Goal: Task Accomplishment & Management: Manage account settings

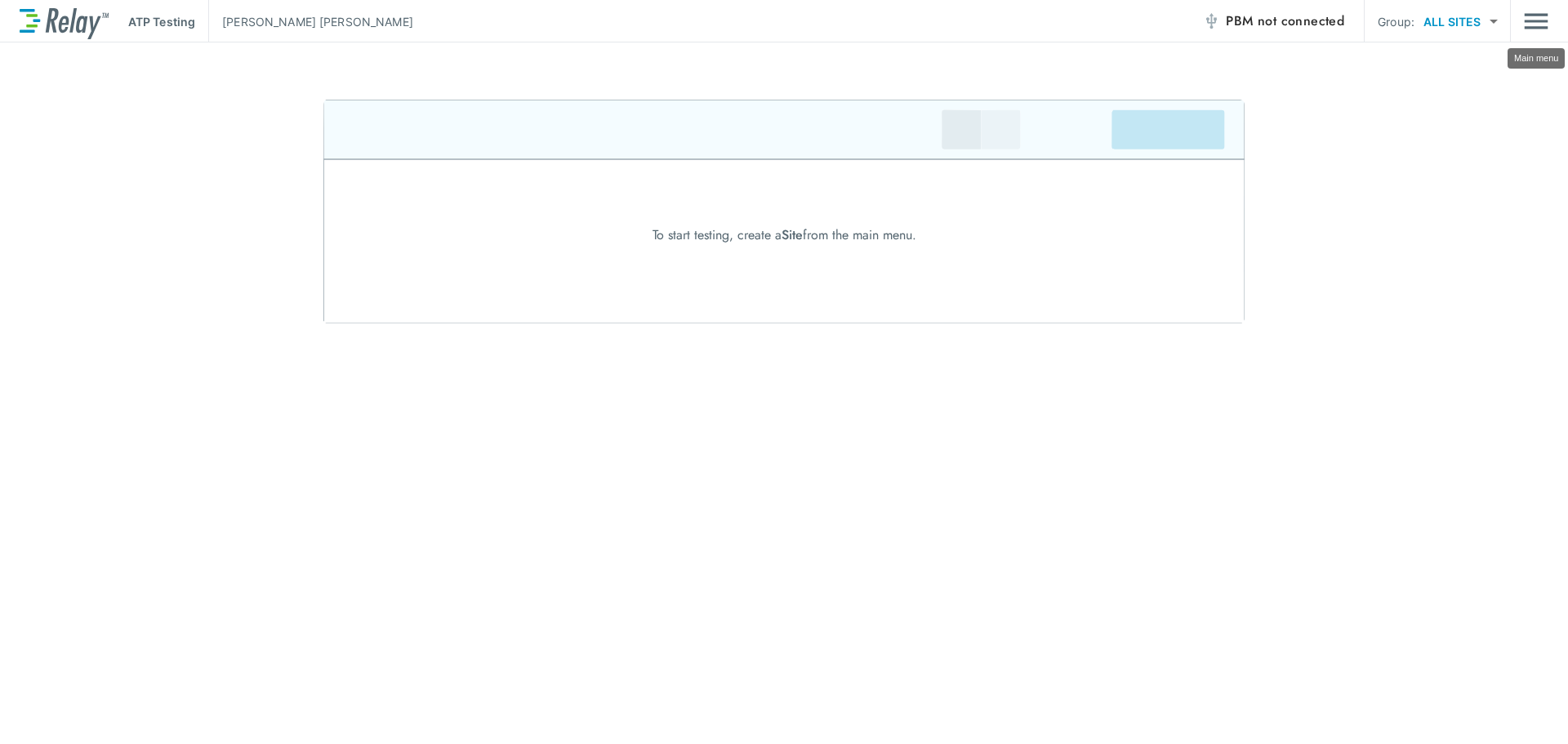
click at [1529, 16] on img "Main menu" at bounding box center [1536, 21] width 24 height 31
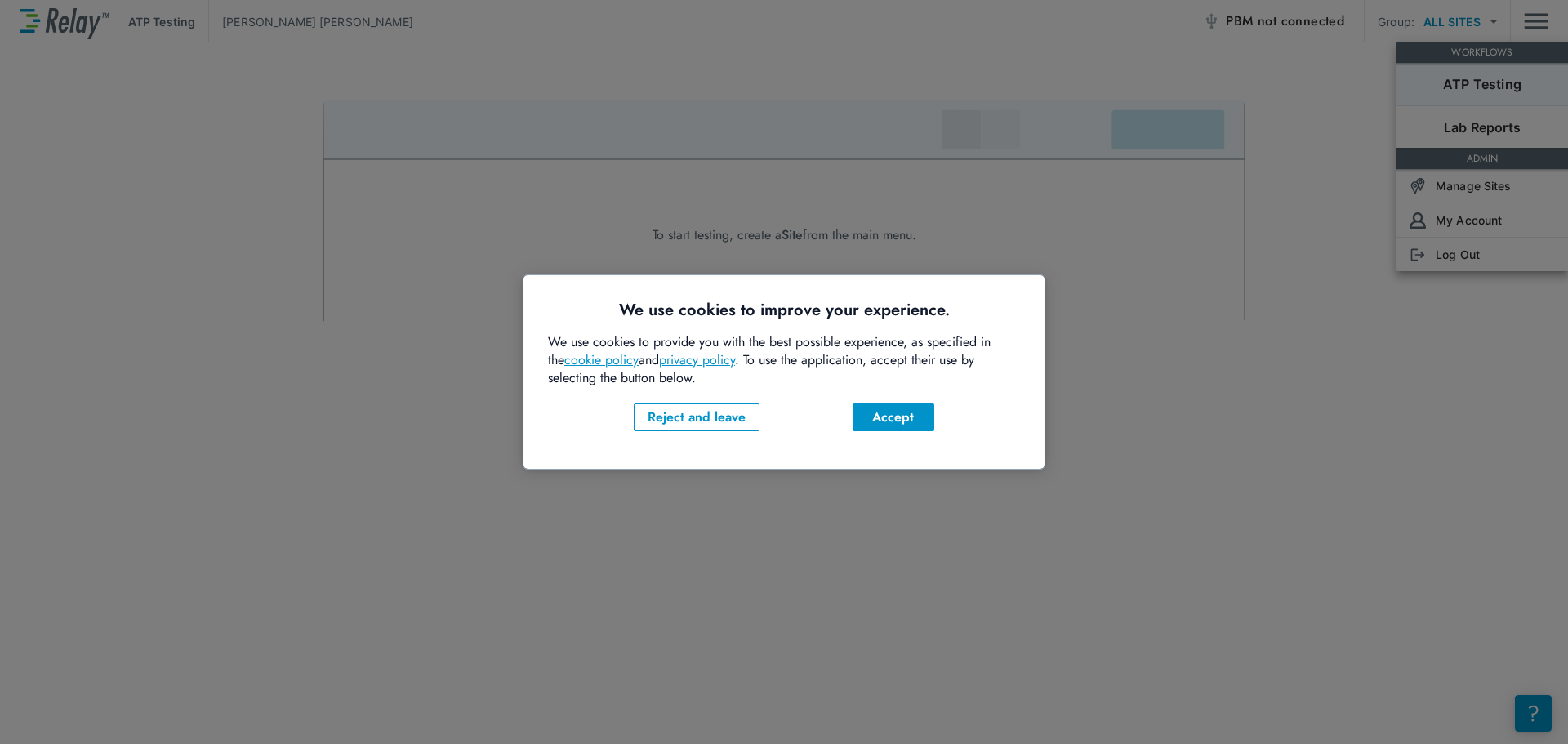
click at [1132, 387] on div at bounding box center [784, 372] width 1568 height 744
click at [875, 423] on div "Accept" at bounding box center [894, 418] width 56 height 20
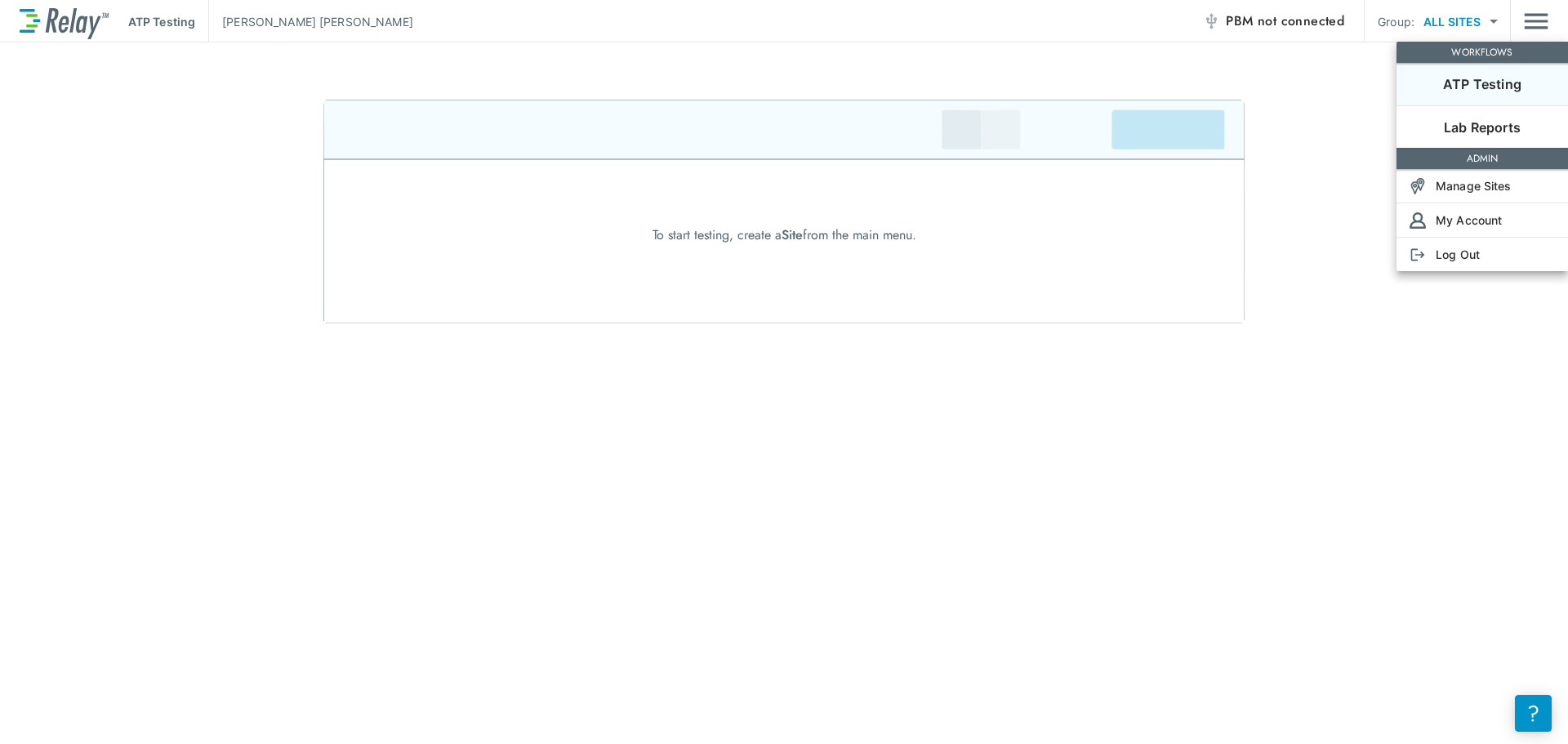
click at [1349, 299] on div at bounding box center [784, 372] width 1568 height 744
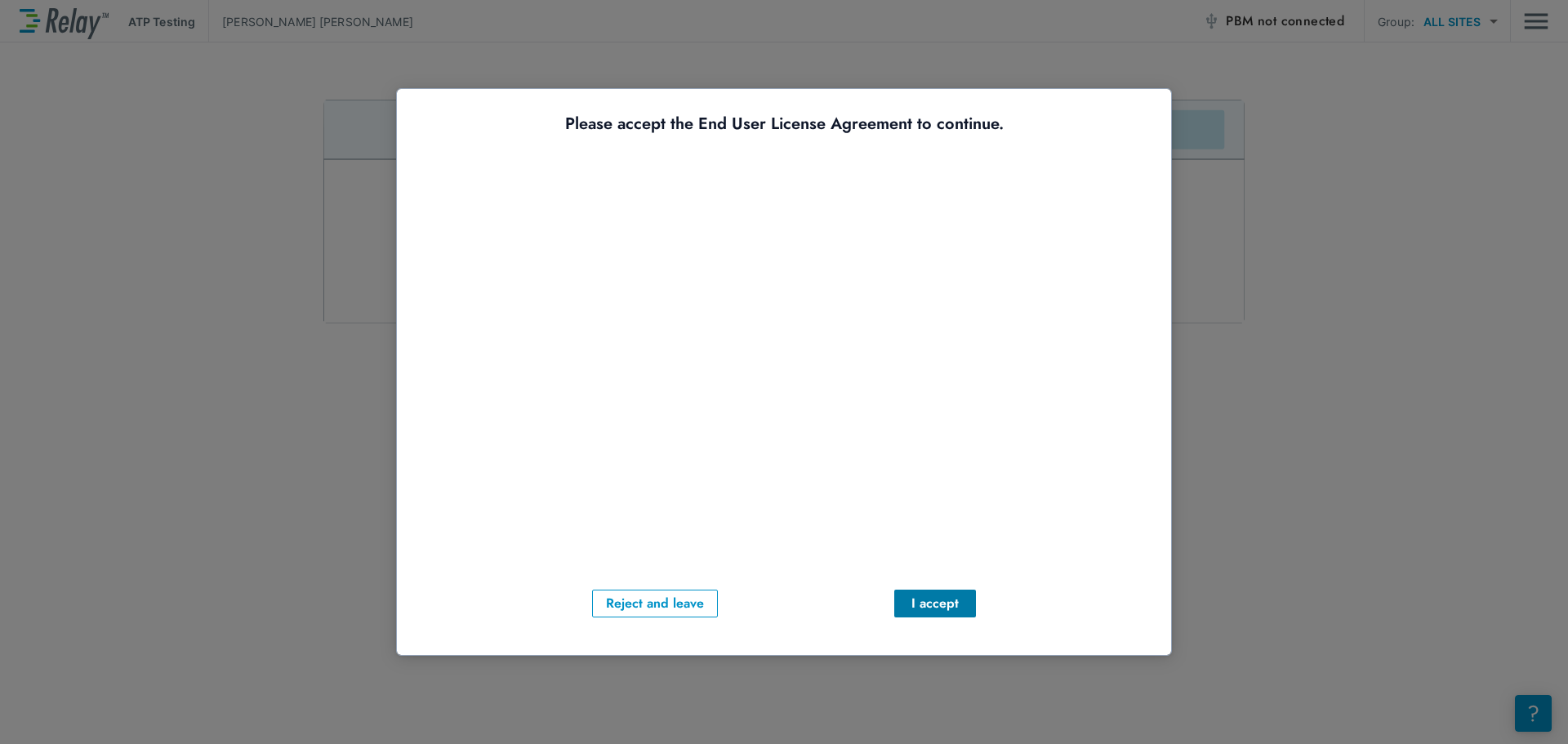
click at [944, 603] on div "I accept" at bounding box center [936, 603] width 56 height 20
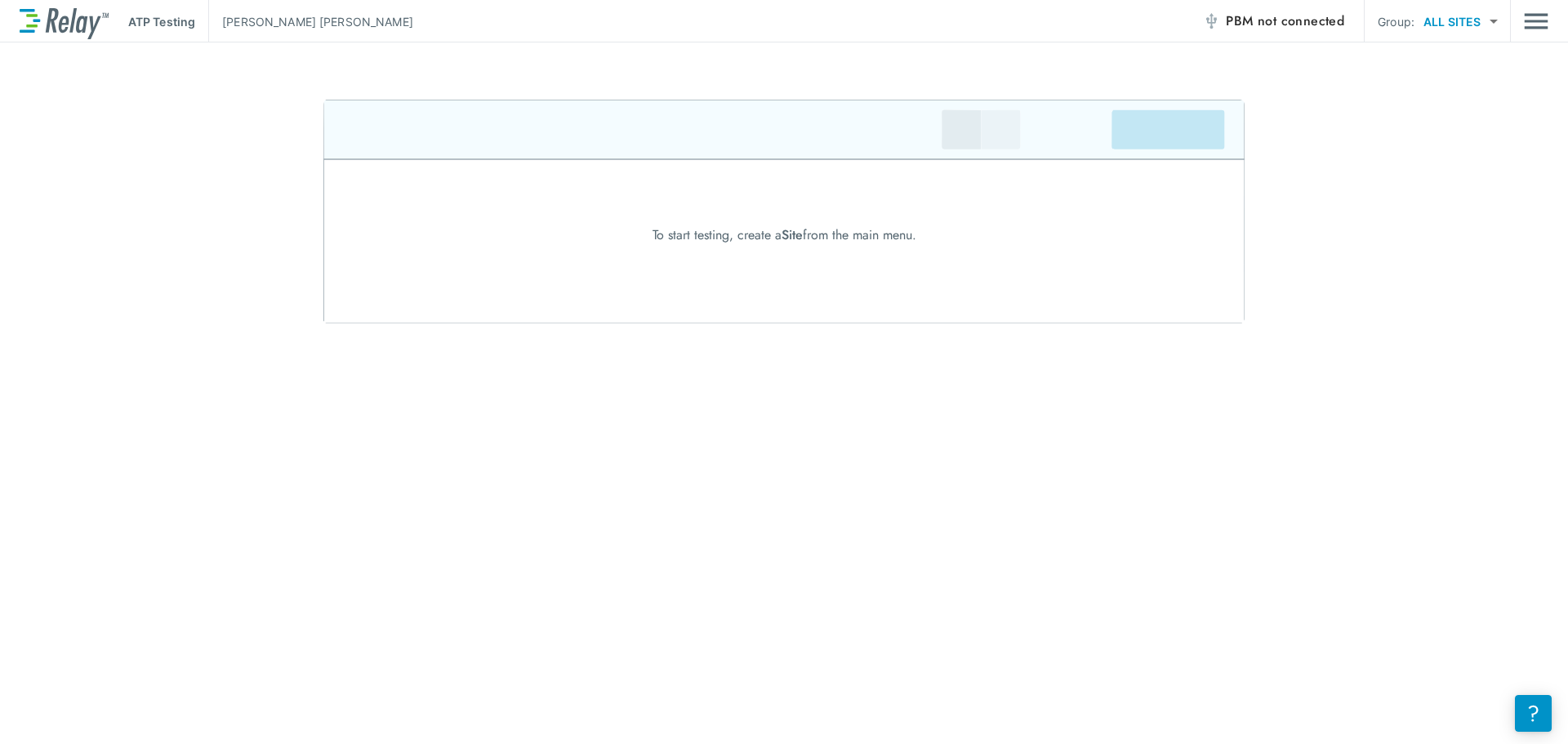
click at [1413, 230] on div "To start testing, create a Site from the main menu." at bounding box center [784, 235] width 1568 height 20
click at [1532, 22] on img "Main menu" at bounding box center [1536, 21] width 24 height 31
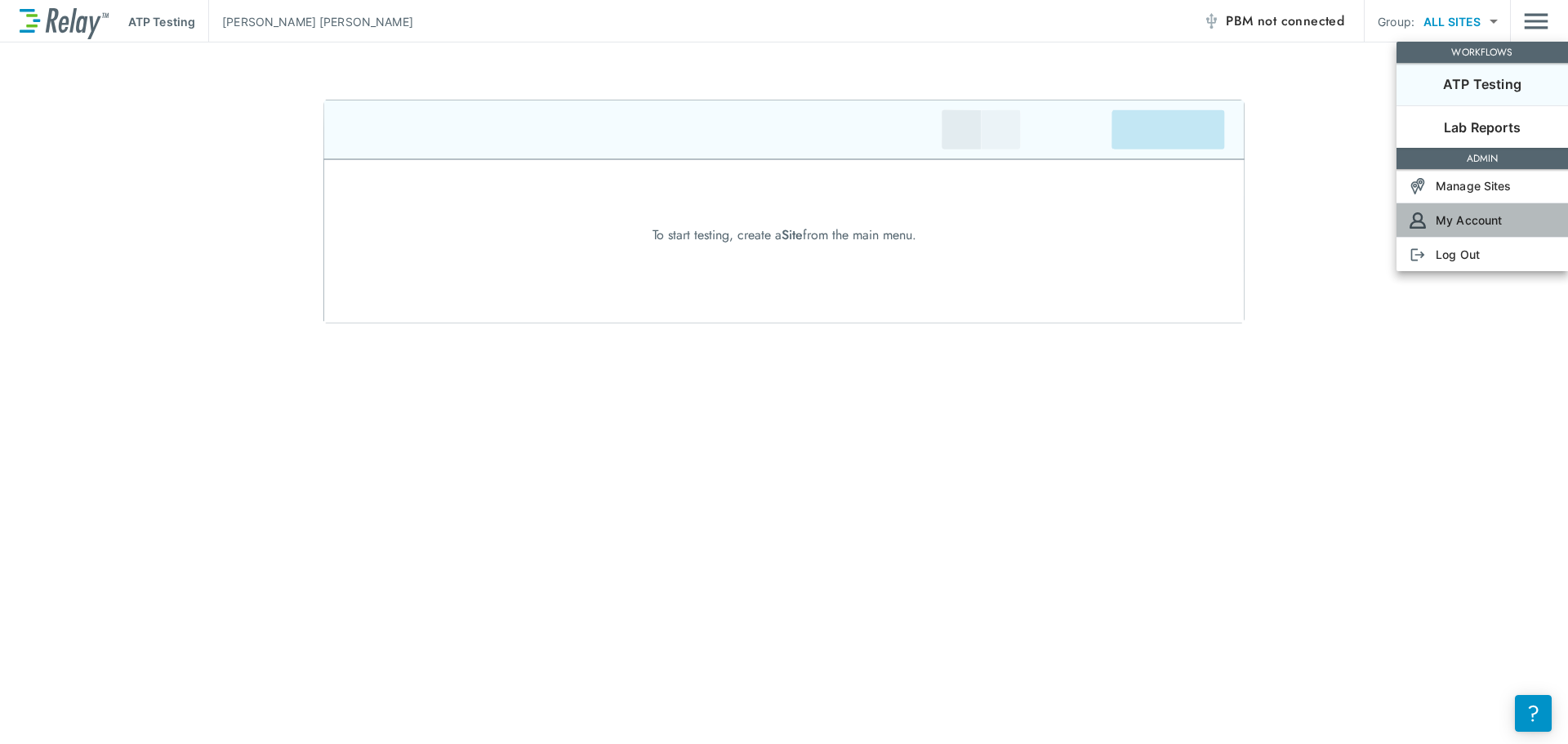
click at [1456, 217] on p "My Account" at bounding box center [1469, 220] width 66 height 17
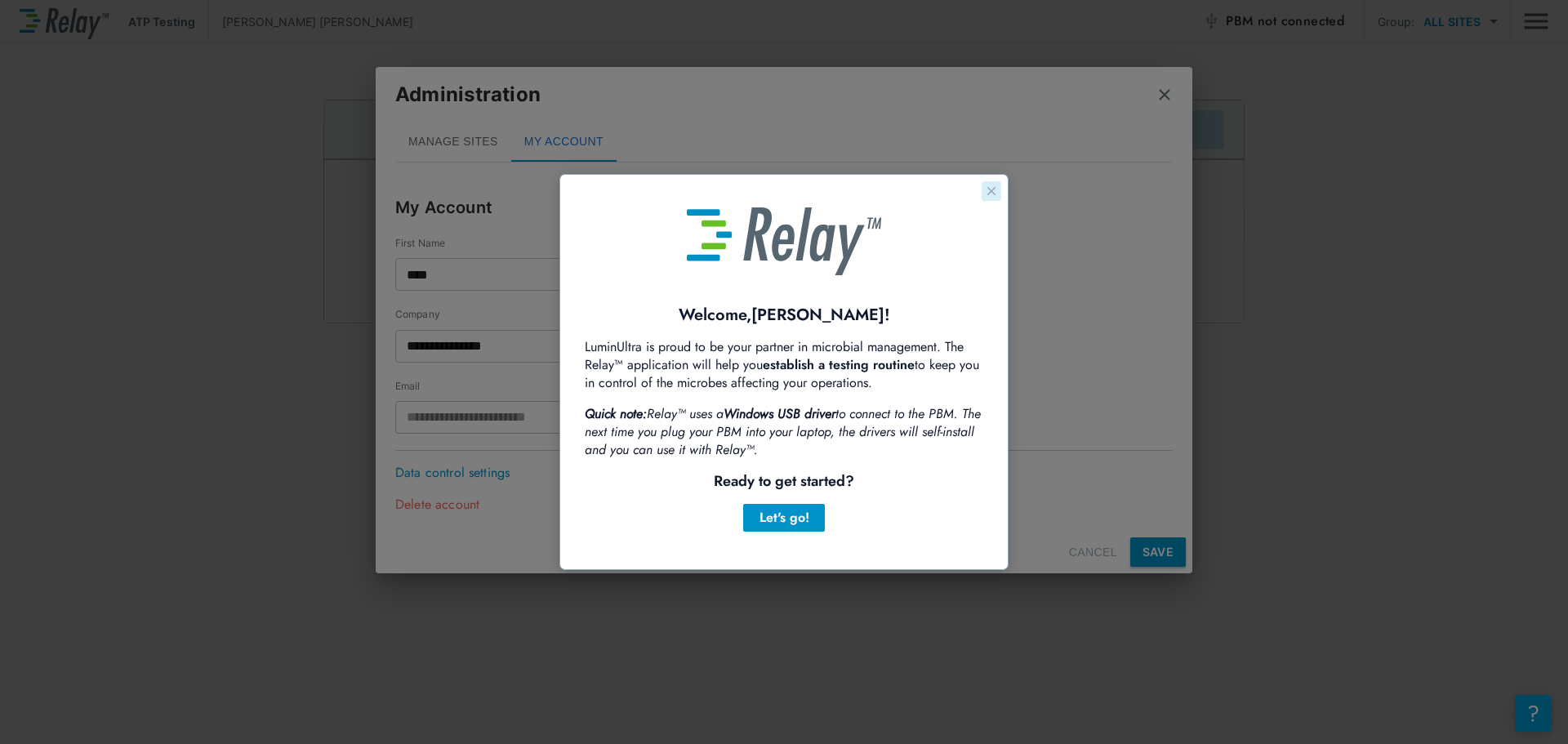
click at [986, 188] on icon "Close guide" at bounding box center [992, 191] width 13 height 13
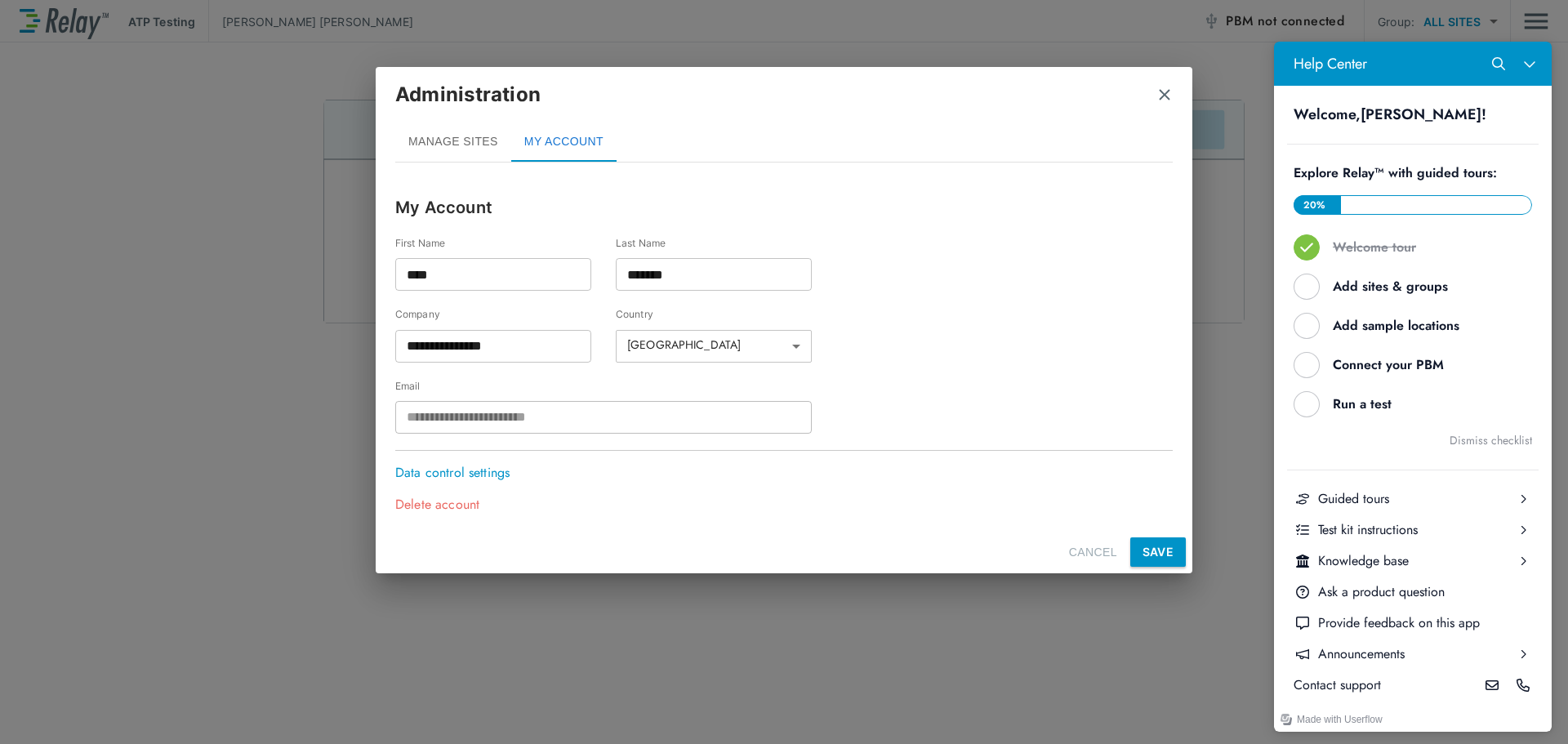
click at [1166, 97] on img "close" at bounding box center [1165, 95] width 16 height 16
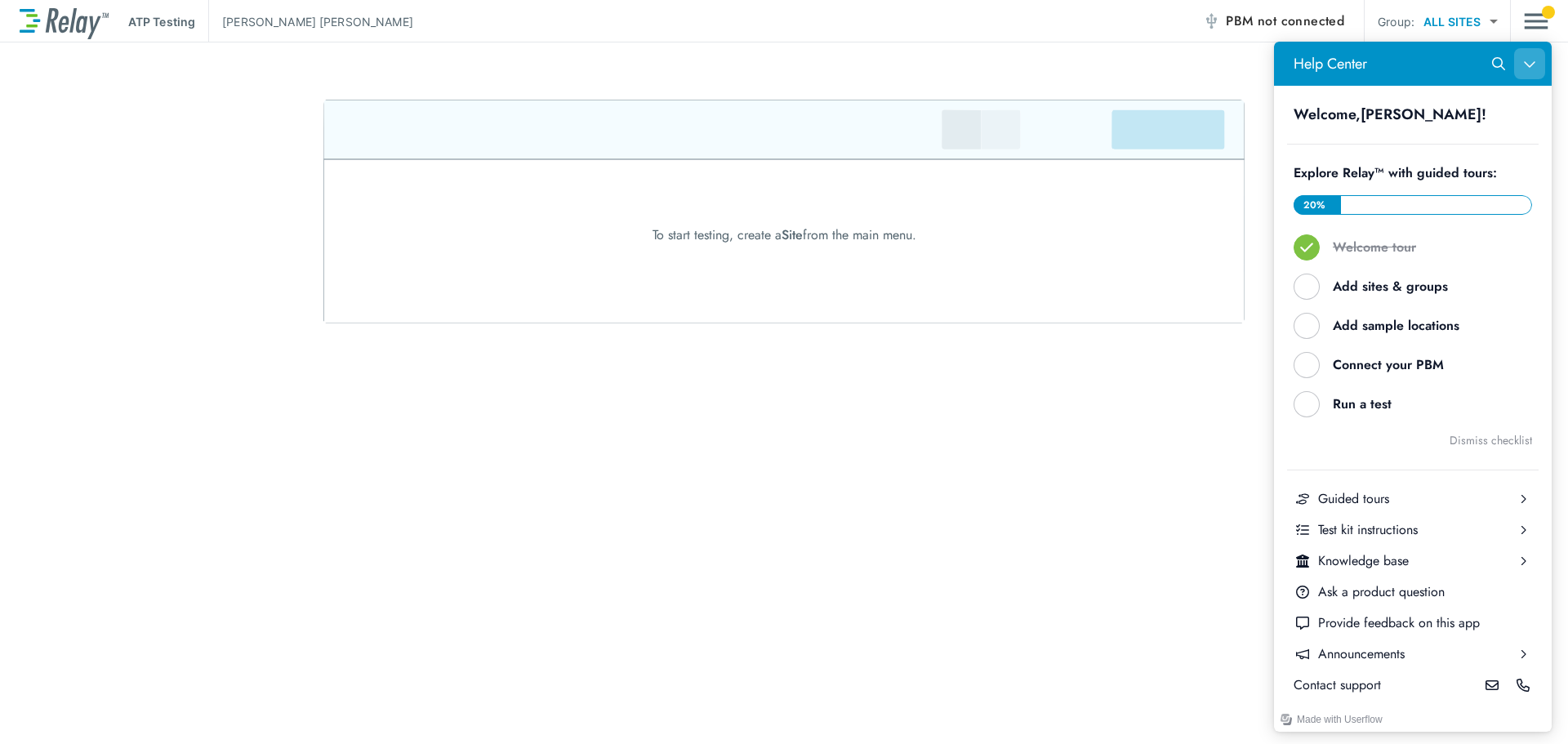
click at [1523, 60] on button "Close Help Center" at bounding box center [1530, 63] width 31 height 31
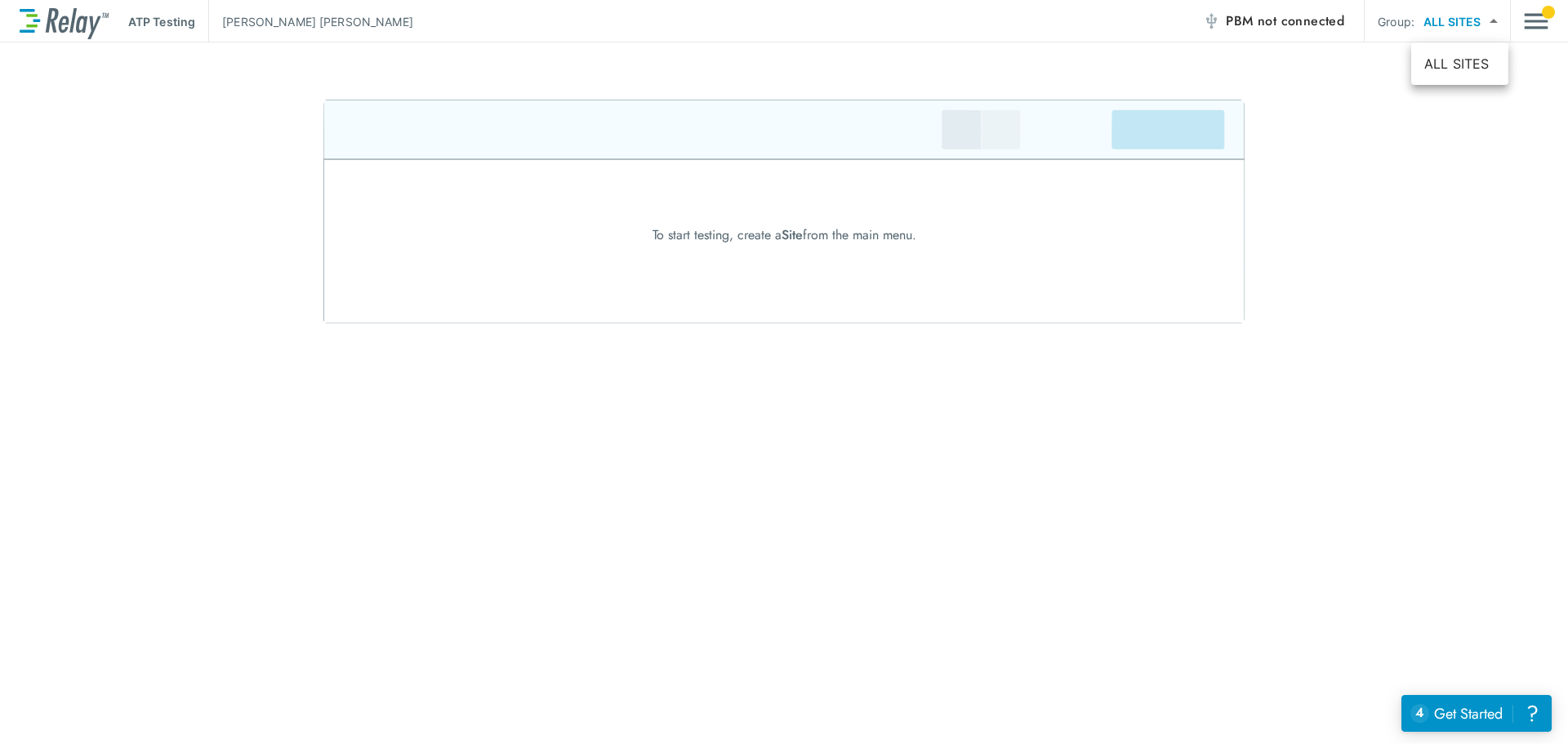
click at [1475, 25] on body "ATP Testing [PERSON_NAME] PBM not connected Group: ALL SITES ********* ​ To sta…" at bounding box center [784, 372] width 1568 height 744
click at [1525, 15] on div at bounding box center [784, 372] width 1568 height 744
click at [1545, 15] on div at bounding box center [1548, 12] width 13 height 13
click at [1535, 13] on img "Main menu" at bounding box center [1536, 21] width 24 height 31
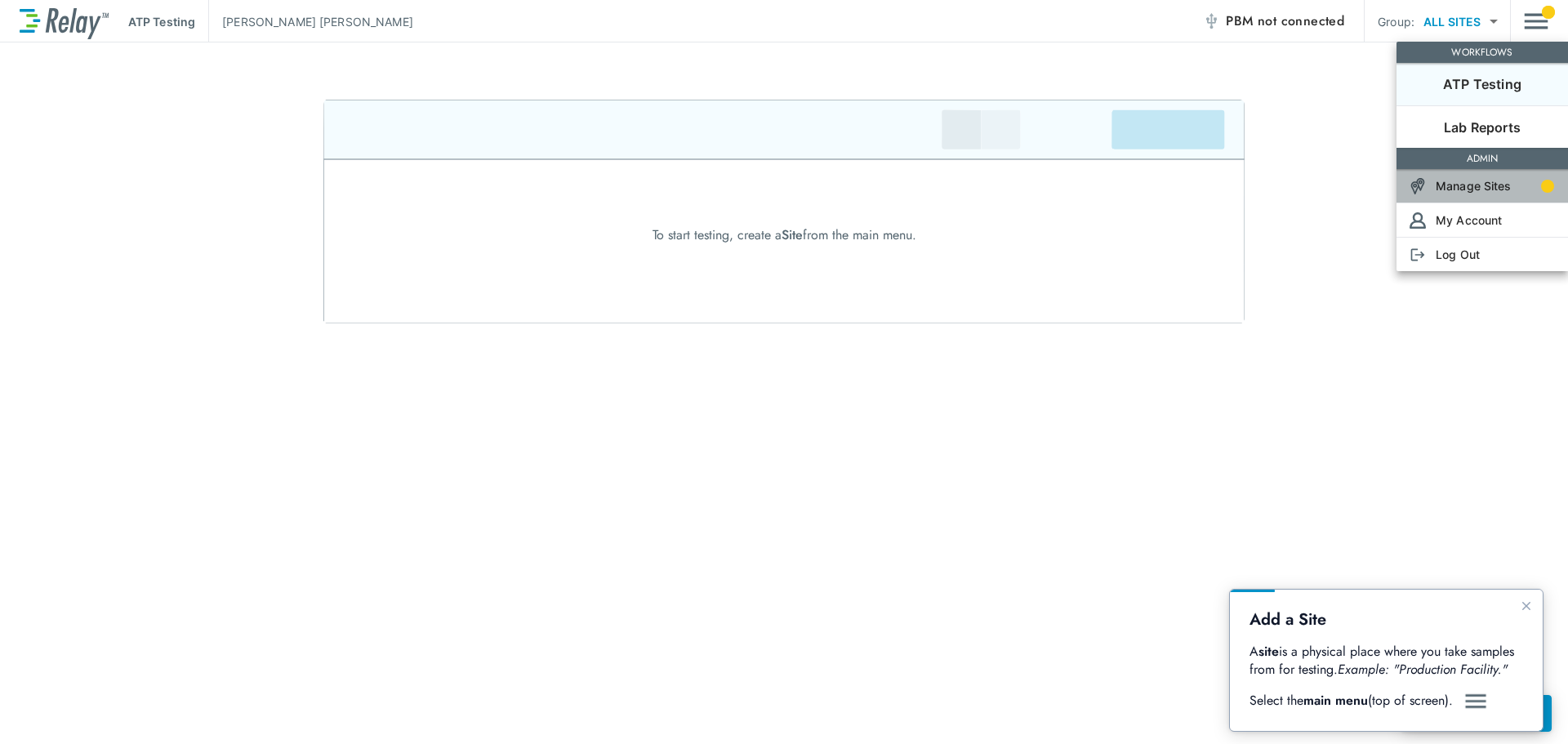
click at [1484, 187] on p "Manage Sites" at bounding box center [1474, 185] width 76 height 17
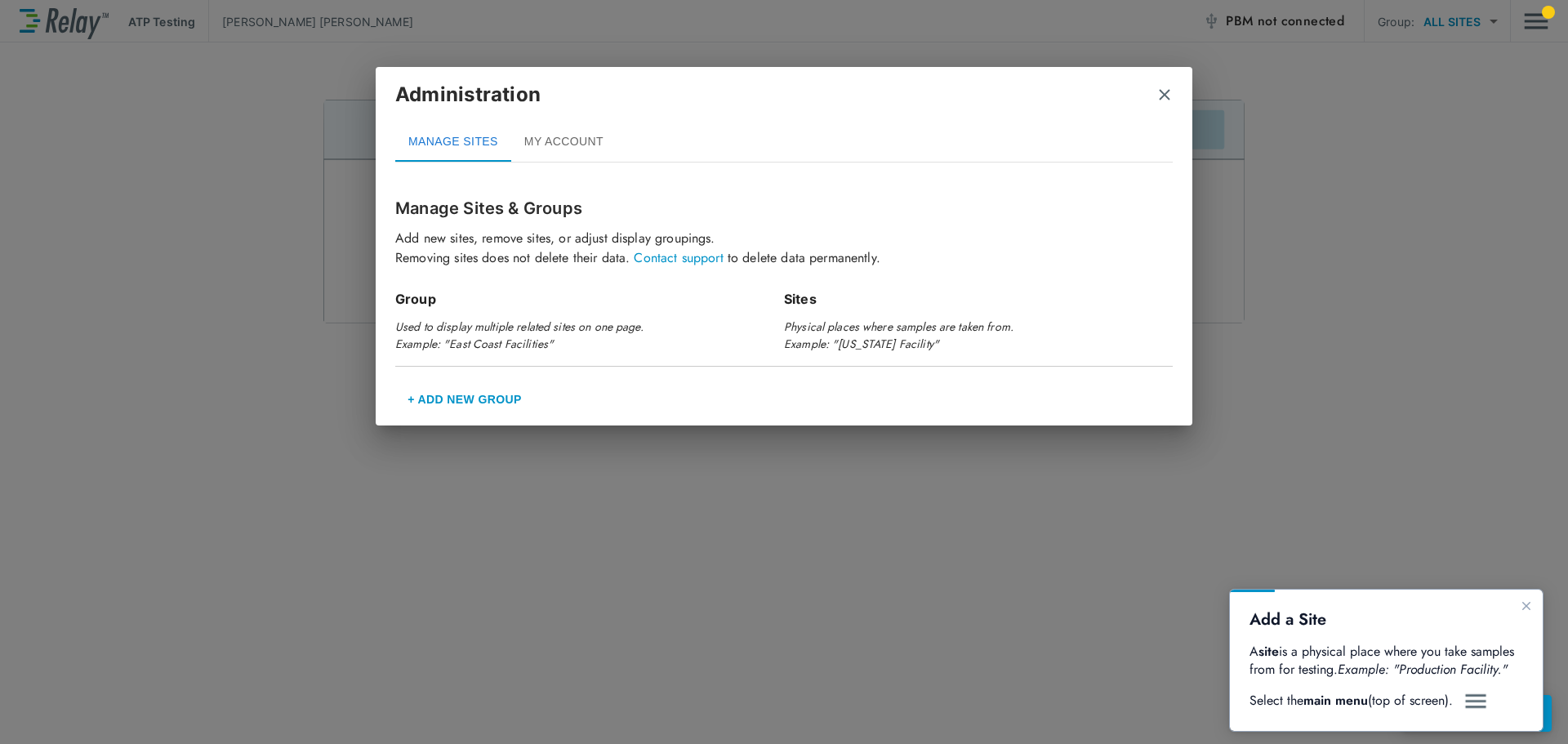
click at [1167, 91] on img "close" at bounding box center [1165, 95] width 16 height 16
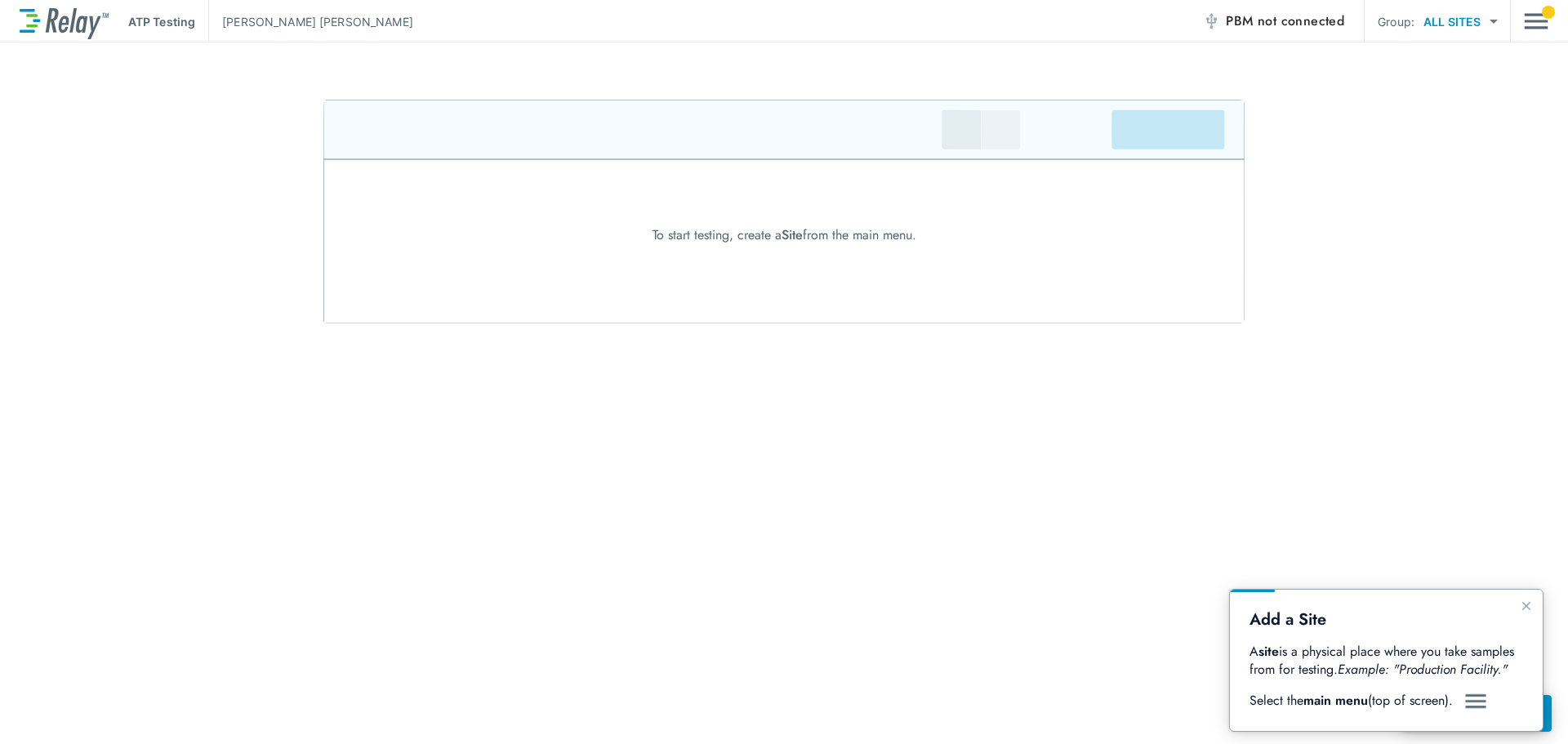
click at [1387, 221] on div at bounding box center [784, 211] width 1568 height 224
click at [1524, 600] on icon "Close guide" at bounding box center [1526, 606] width 13 height 13
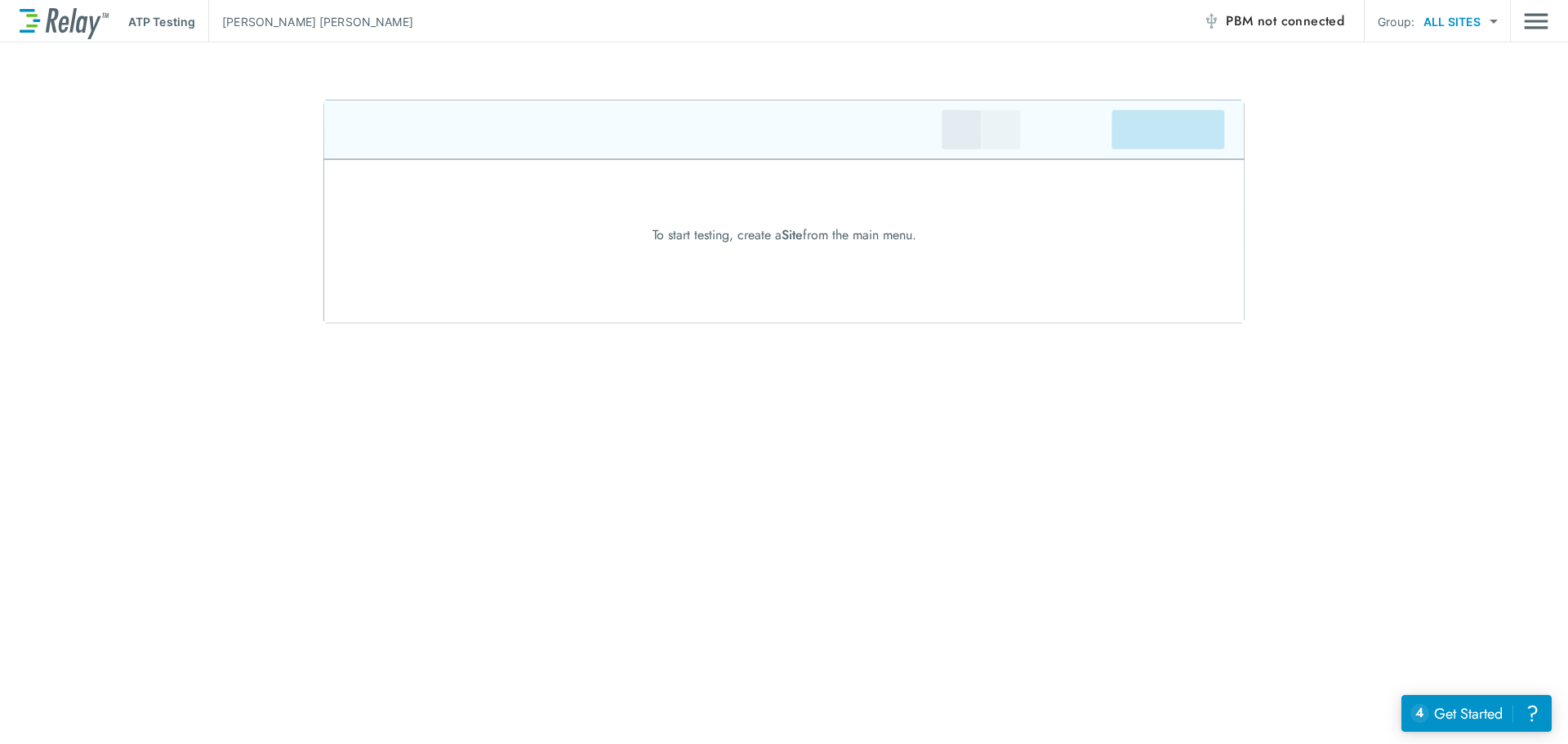
click at [1295, 406] on div "ATP Testing [PERSON_NAME] PBM not connected Group: ALL SITES ********* ​ To sta…" at bounding box center [784, 372] width 1568 height 744
drag, startPoint x: 1323, startPoint y: 116, endPoint x: 1445, endPoint y: 241, distance: 174.7
click at [1445, 241] on div "To start testing, create a Site from the main menu." at bounding box center [784, 235] width 1568 height 20
